Goal: Task Accomplishment & Management: Use online tool/utility

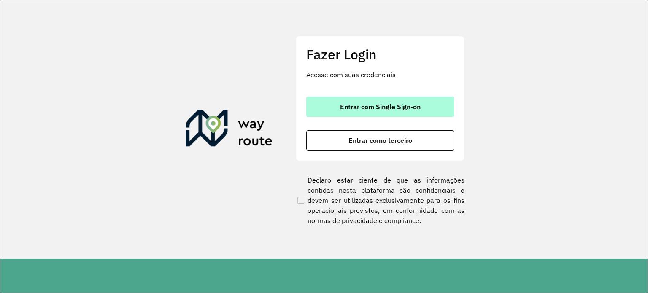
click at [370, 113] on button "Entrar com Single Sign-on" at bounding box center [380, 107] width 148 height 20
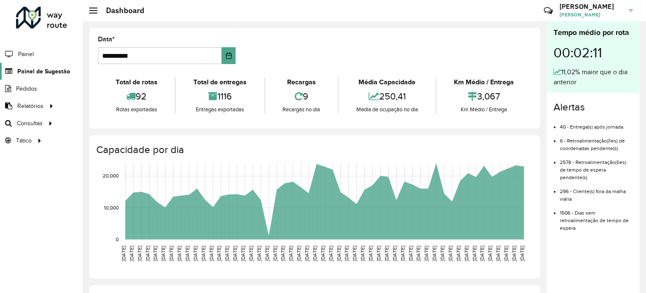
click at [30, 73] on span "Painel de Sugestão" at bounding box center [43, 71] width 53 height 9
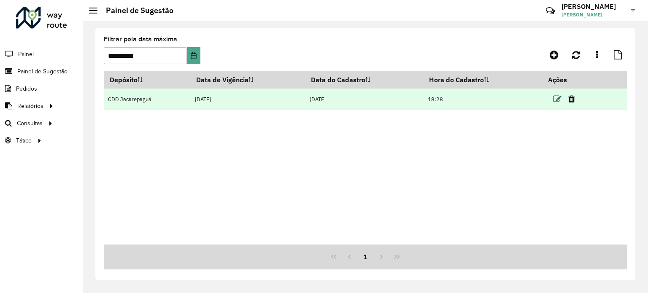
click at [558, 98] on icon at bounding box center [557, 99] width 8 height 8
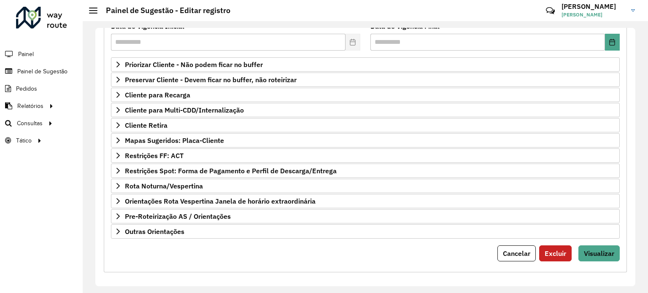
scroll to position [124, 0]
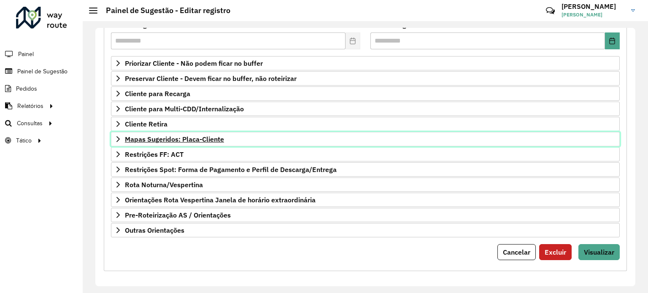
click at [181, 140] on span "Mapas Sugeridos: Placa-Cliente" at bounding box center [174, 139] width 99 height 7
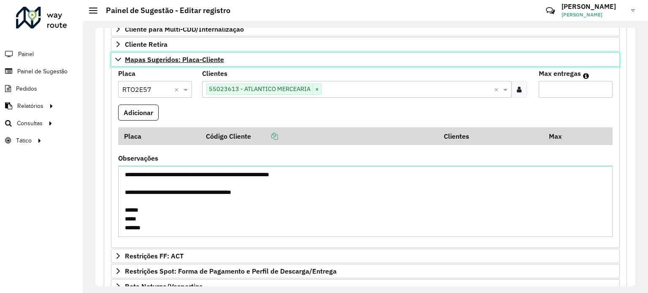
scroll to position [208, 0]
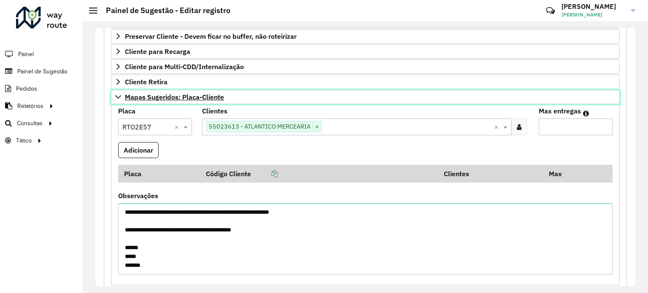
click at [191, 95] on span "Mapas Sugeridos: Placa-Cliente" at bounding box center [174, 97] width 99 height 7
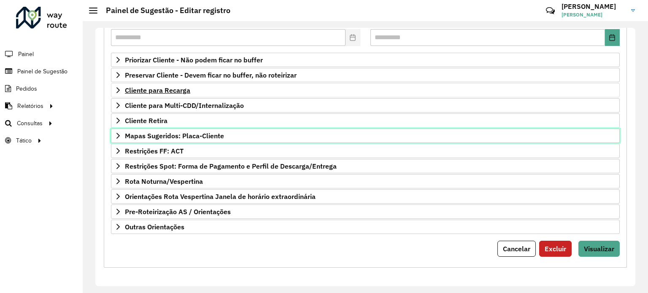
scroll to position [124, 0]
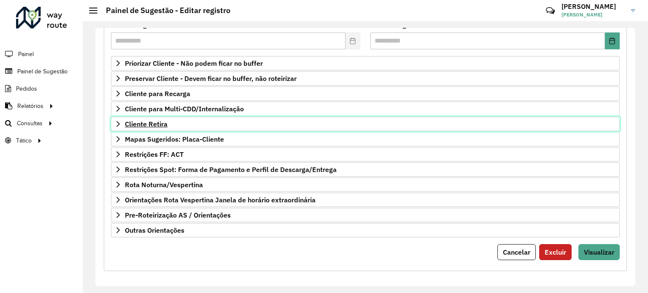
click at [153, 123] on span "Cliente Retira" at bounding box center [146, 124] width 43 height 7
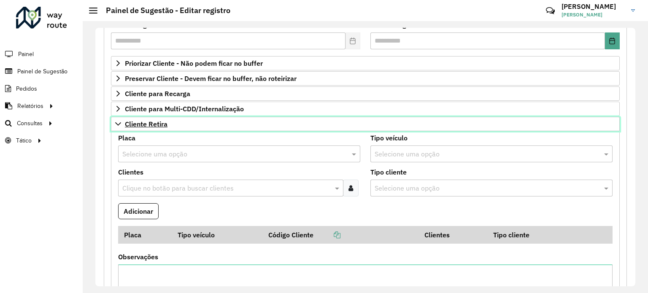
click at [153, 123] on span "Cliente Retira" at bounding box center [146, 124] width 43 height 7
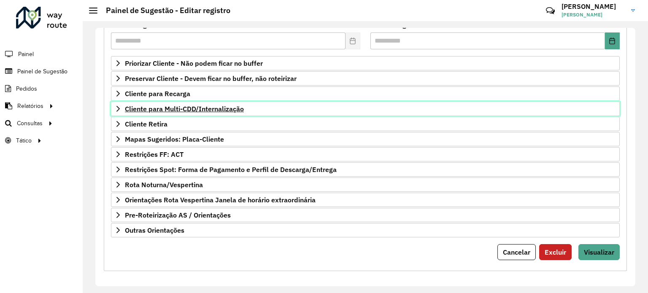
click at [170, 108] on span "Cliente para Multi-CDD/Internalização" at bounding box center [184, 109] width 119 height 7
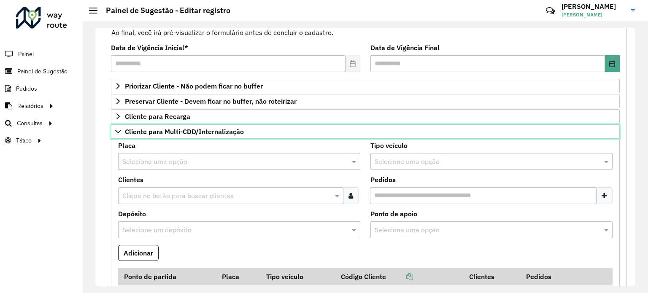
scroll to position [82, 0]
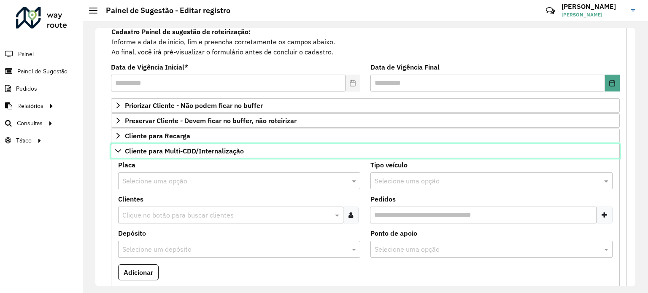
click at [187, 148] on span "Cliente para Multi-CDD/Internalização" at bounding box center [184, 151] width 119 height 7
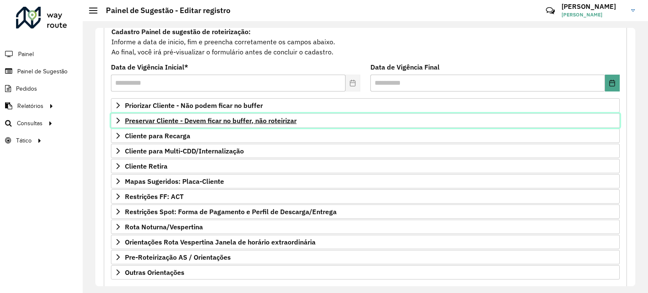
click at [188, 124] on link "Preservar Cliente - Devem ficar no buffer, não roteirizar" at bounding box center [365, 121] width 509 height 14
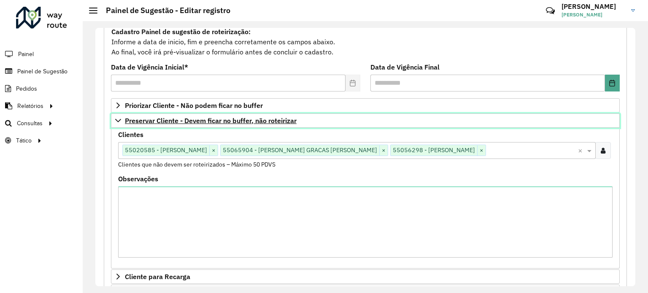
click at [188, 124] on link "Preservar Cliente - Devem ficar no buffer, não roteirizar" at bounding box center [365, 121] width 509 height 14
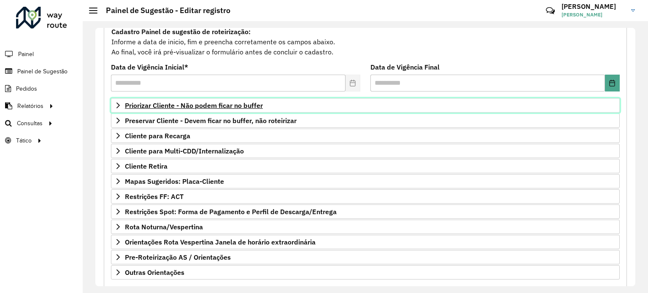
click at [189, 106] on span "Priorizar Cliente - Não podem ficar no buffer" at bounding box center [194, 105] width 138 height 7
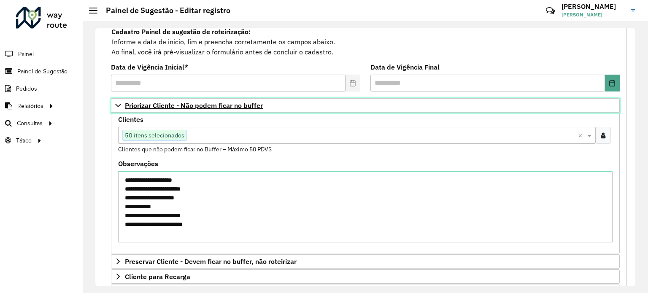
click at [189, 106] on span "Priorizar Cliente - Não podem ficar no buffer" at bounding box center [194, 105] width 138 height 7
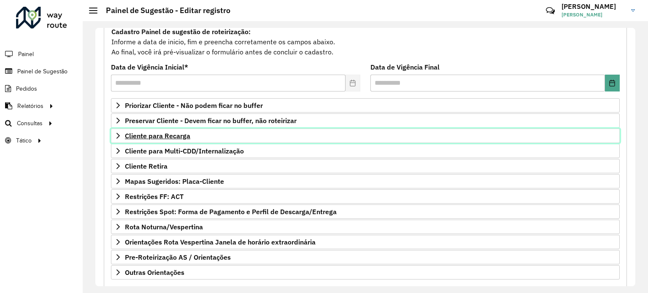
click at [177, 135] on span "Cliente para Recarga" at bounding box center [157, 136] width 65 height 7
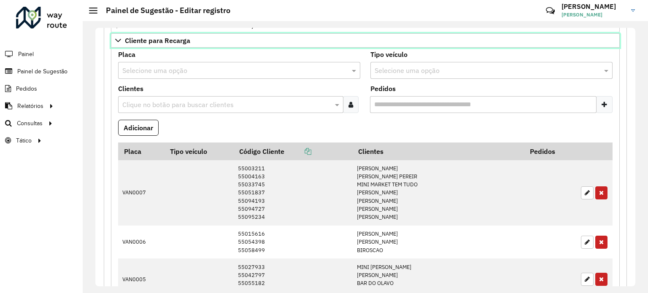
scroll to position [166, 0]
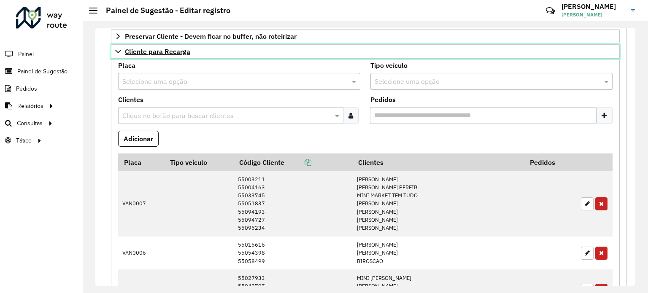
click at [169, 52] on span "Cliente para Recarga" at bounding box center [157, 51] width 65 height 7
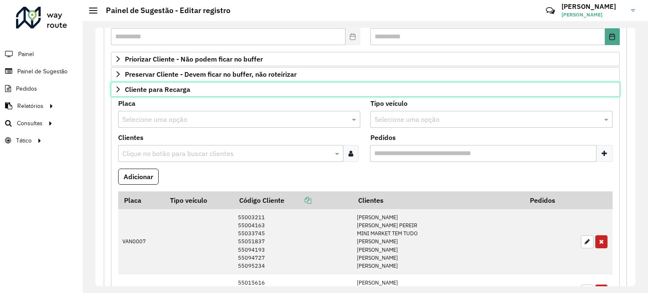
scroll to position [124, 0]
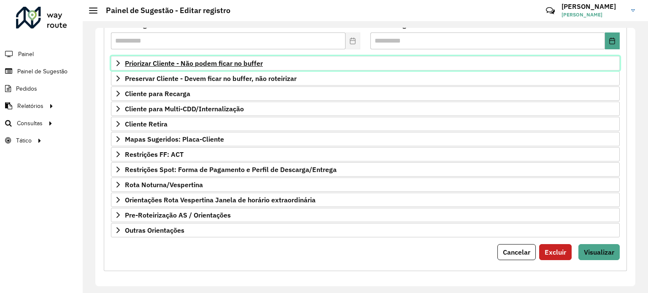
click at [198, 67] on link "Priorizar Cliente - Não podem ficar no buffer" at bounding box center [365, 63] width 509 height 14
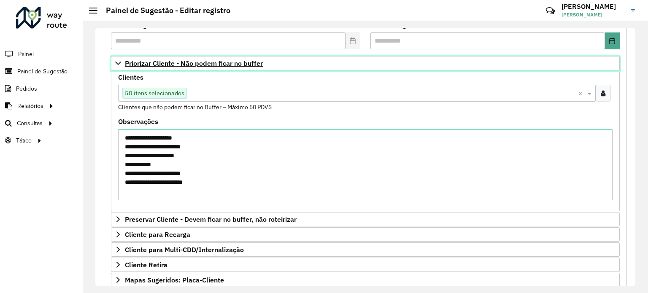
click at [199, 61] on span "Priorizar Cliente - Não podem ficar no buffer" at bounding box center [194, 63] width 138 height 7
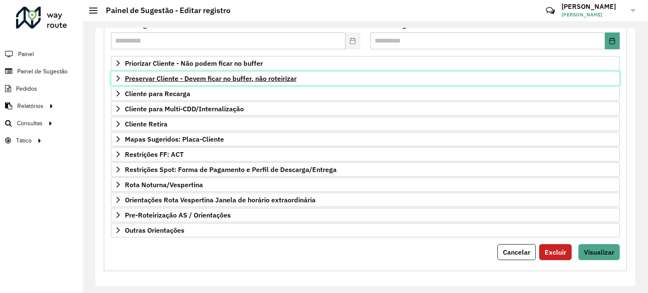
click at [201, 81] on span "Preservar Cliente - Devem ficar no buffer, não roteirizar" at bounding box center [211, 78] width 172 height 7
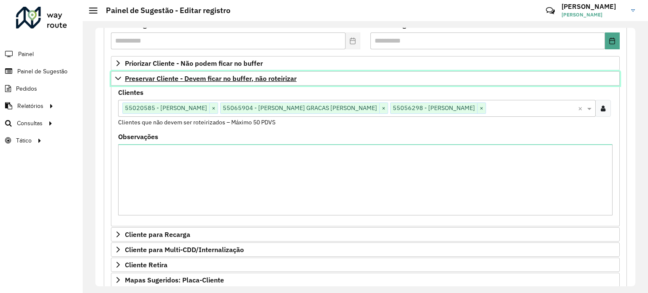
click at [201, 81] on span "Preservar Cliente - Devem ficar no buffer, não roteirizar" at bounding box center [211, 78] width 172 height 7
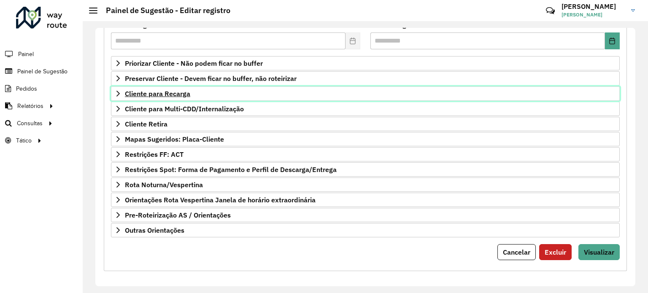
click at [167, 91] on span "Cliente para Recarga" at bounding box center [157, 93] width 65 height 7
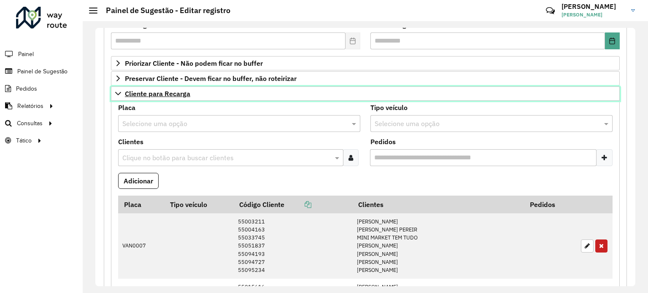
click at [130, 90] on span "Cliente para Recarga" at bounding box center [157, 93] width 65 height 7
